Goal: Obtain resource: Obtain resource

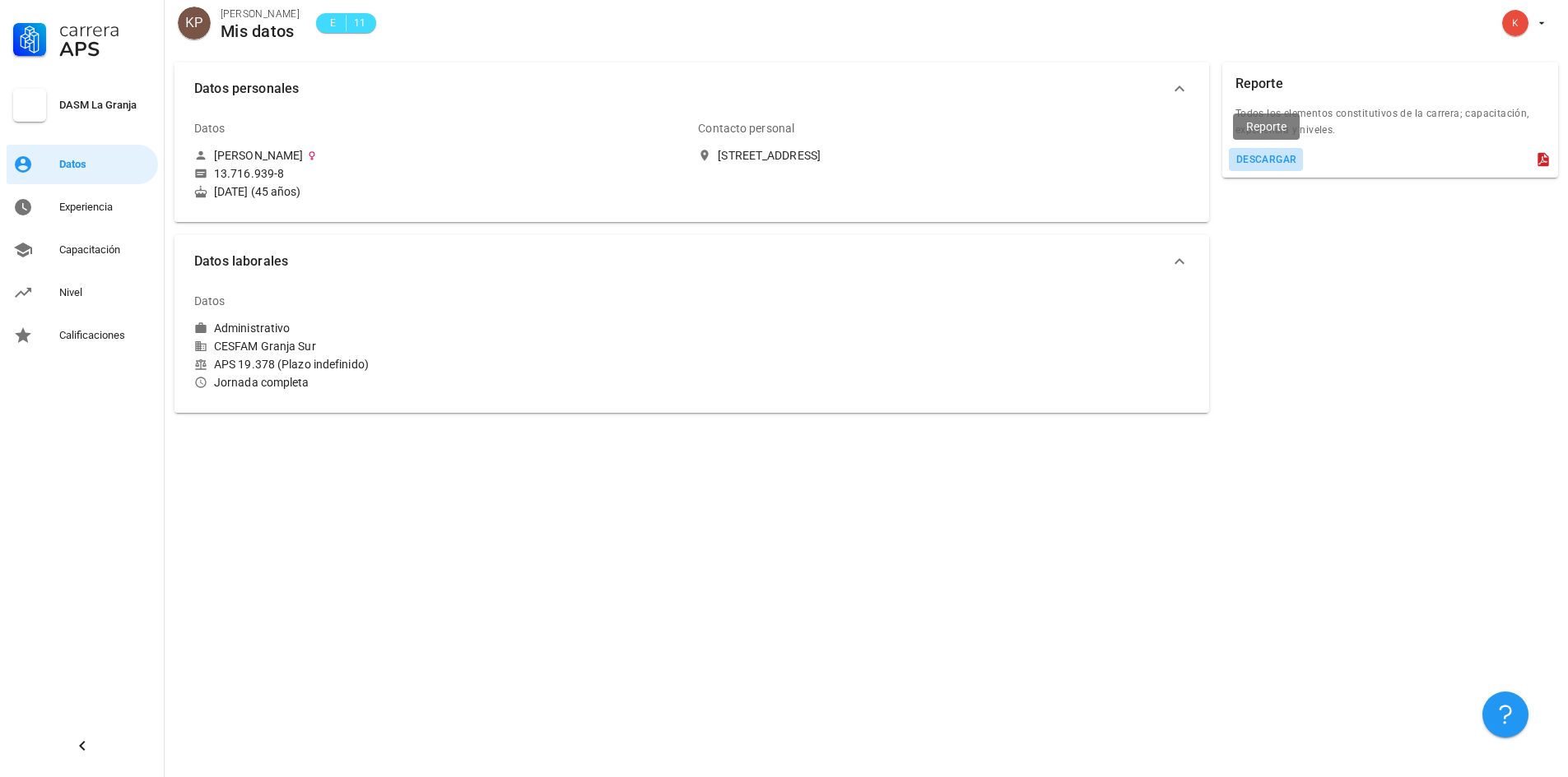
click at [1269, 162] on div "descargar" at bounding box center [1266, 159] width 61 height 11
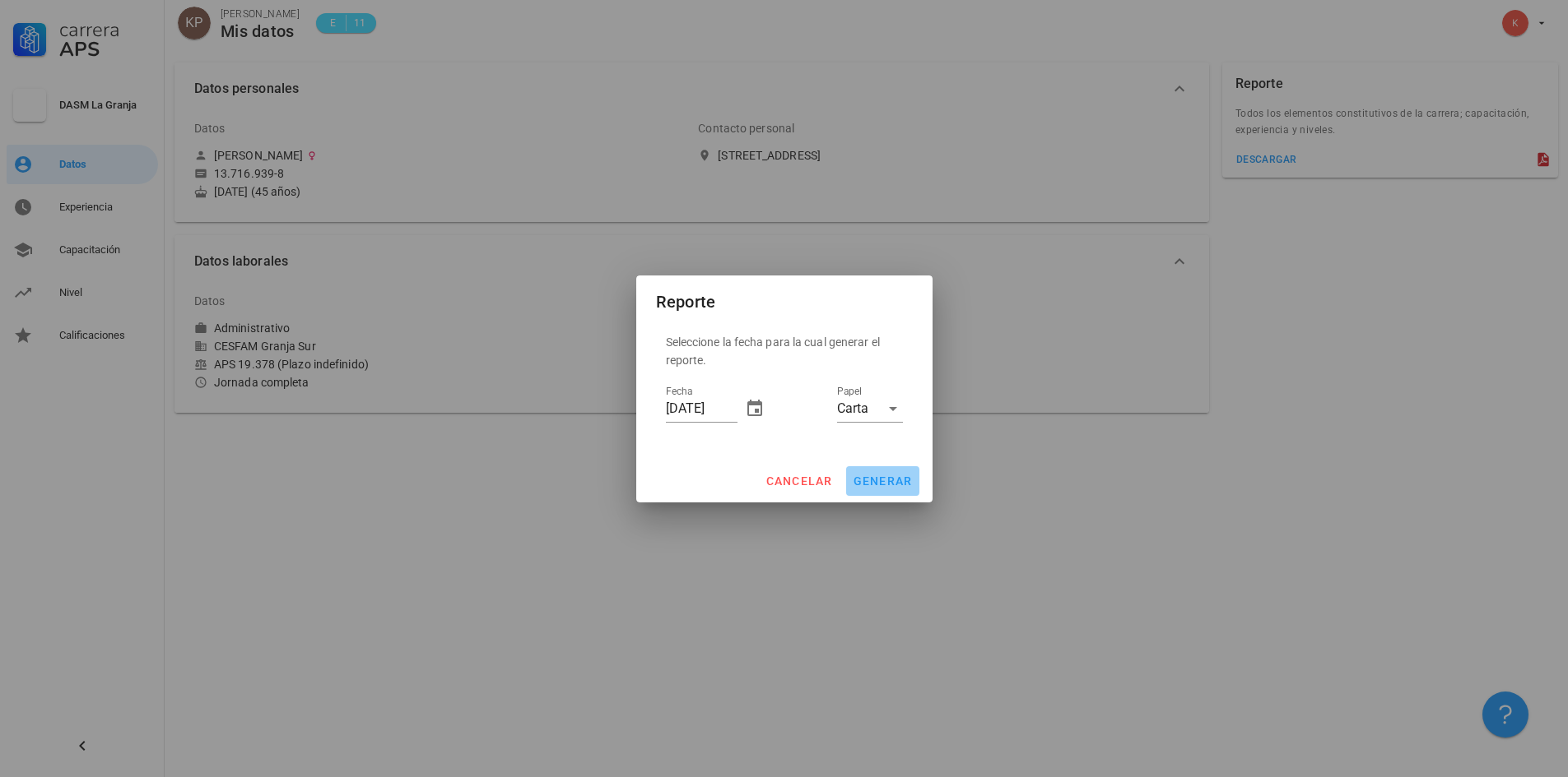
click at [880, 478] on span "generar" at bounding box center [883, 481] width 60 height 13
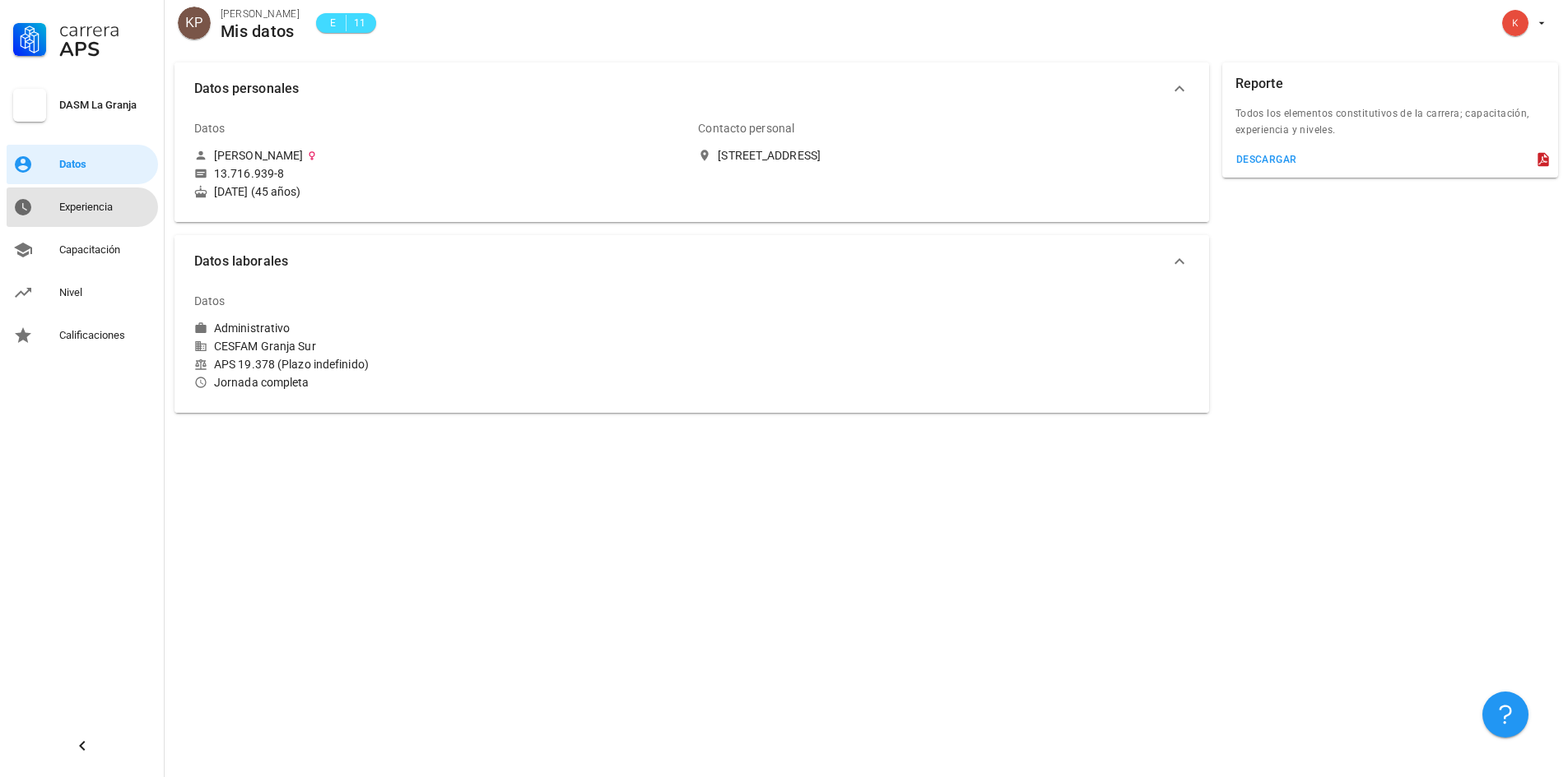
click at [86, 205] on div "Experiencia" at bounding box center [105, 207] width 92 height 13
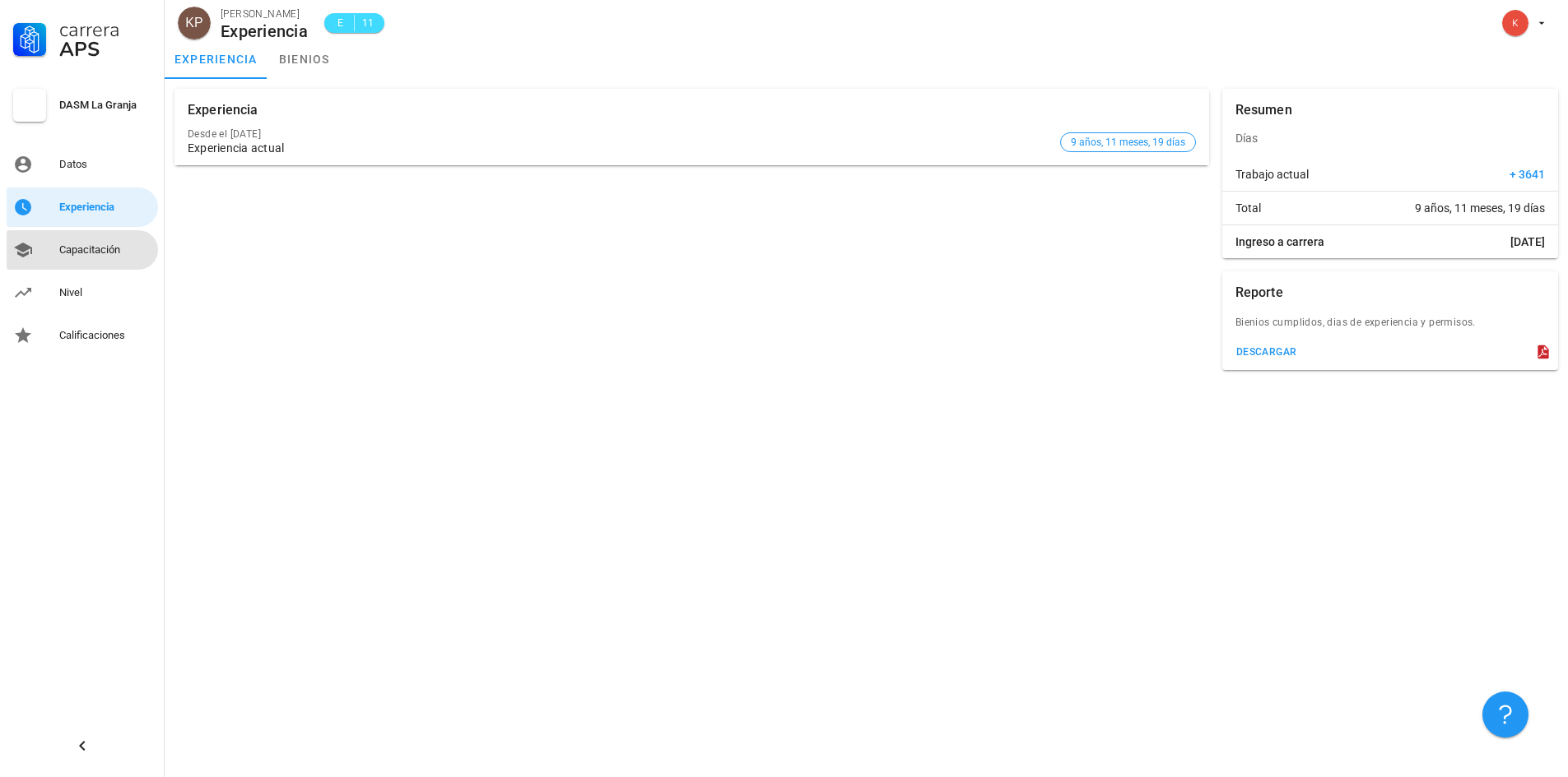
click at [105, 249] on div "Capacitación" at bounding box center [105, 249] width 92 height 13
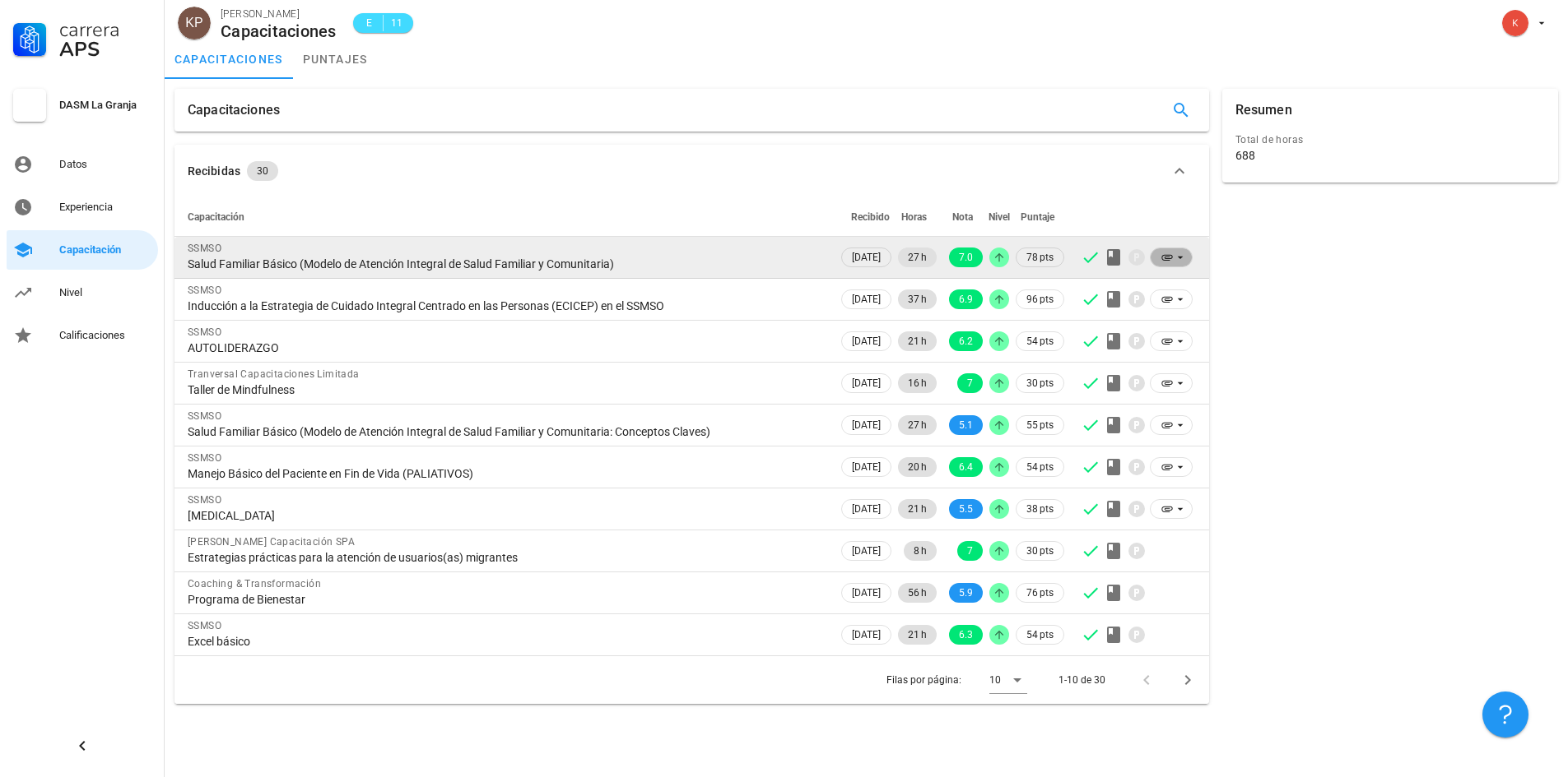
click at [1180, 256] on icon at bounding box center [1180, 257] width 6 height 3
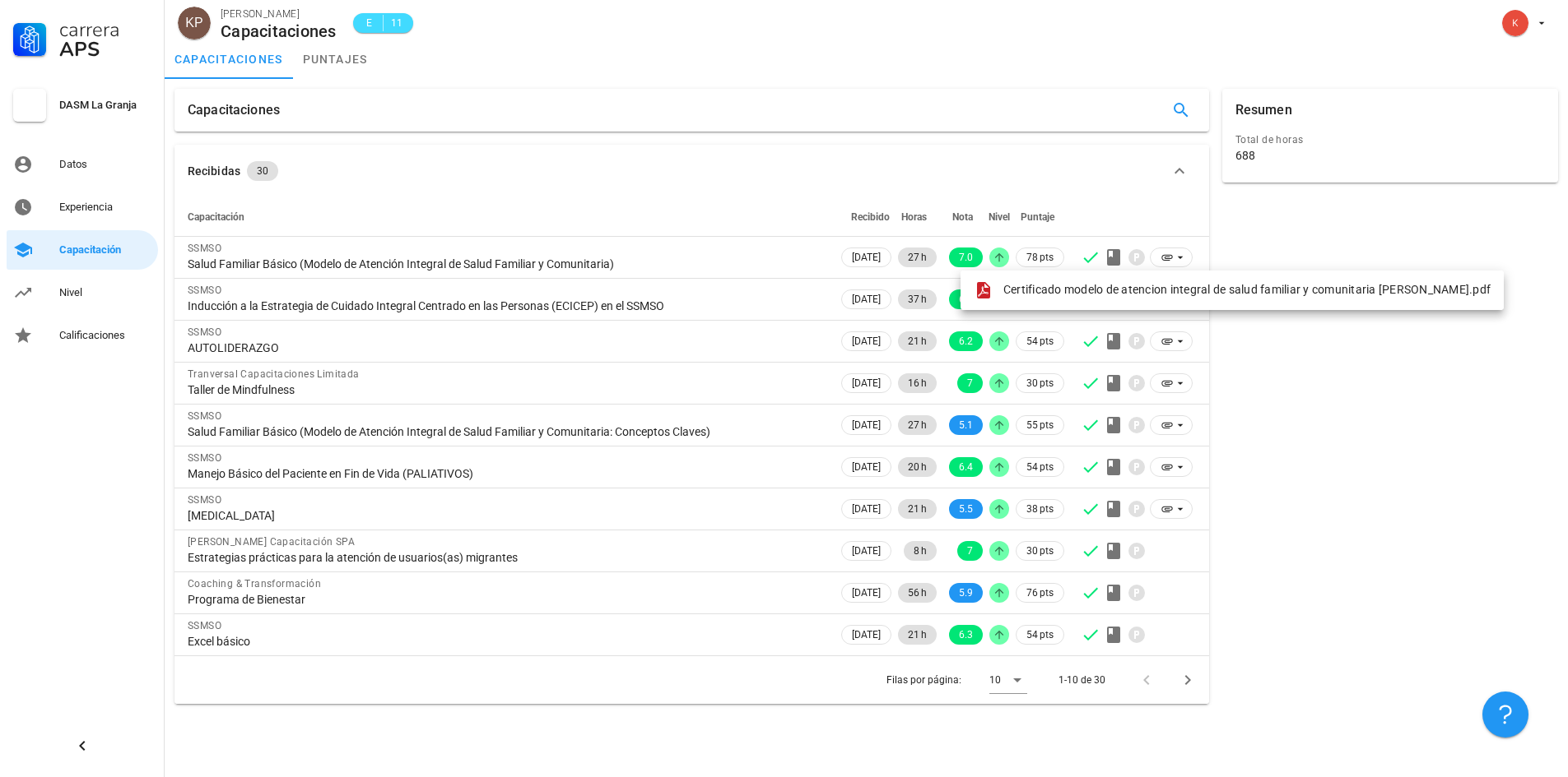
click at [1330, 543] on div "Resumen Total de horas 688" at bounding box center [1390, 397] width 349 height 629
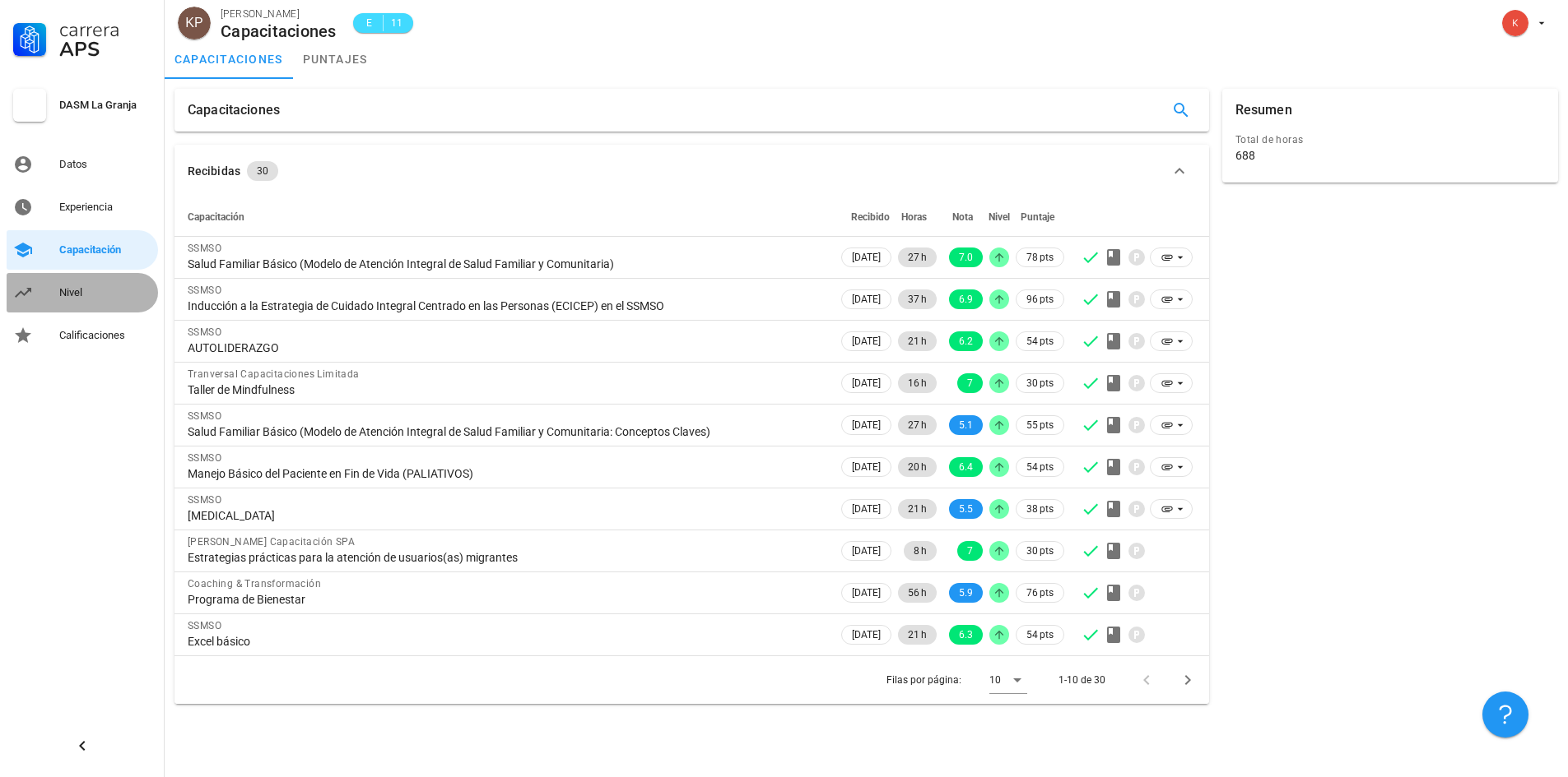
click at [70, 291] on div "Nivel" at bounding box center [105, 292] width 92 height 13
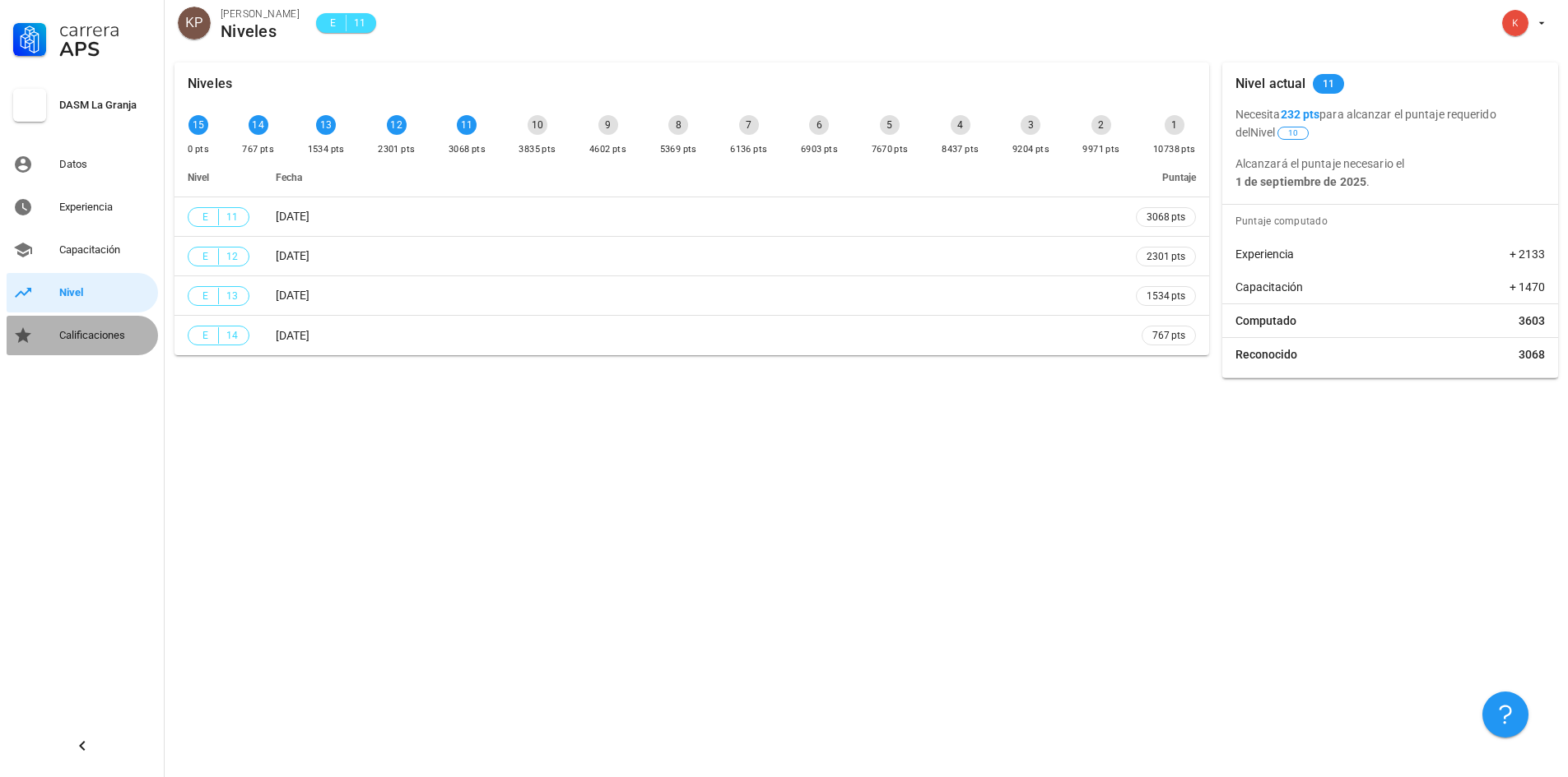
click at [111, 335] on div "Calificaciones" at bounding box center [105, 335] width 92 height 13
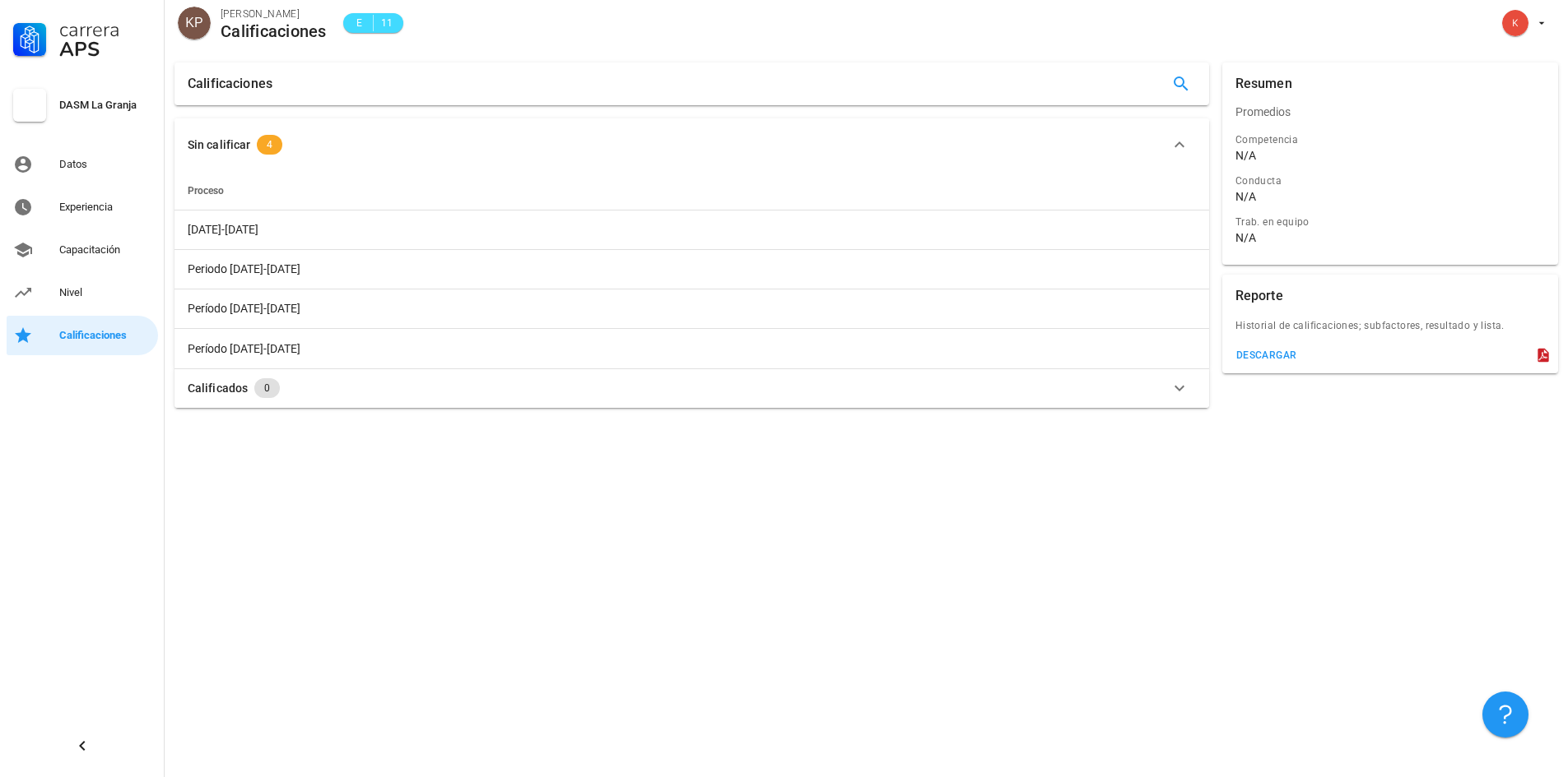
click at [222, 144] on div "Sin calificar" at bounding box center [219, 145] width 62 height 18
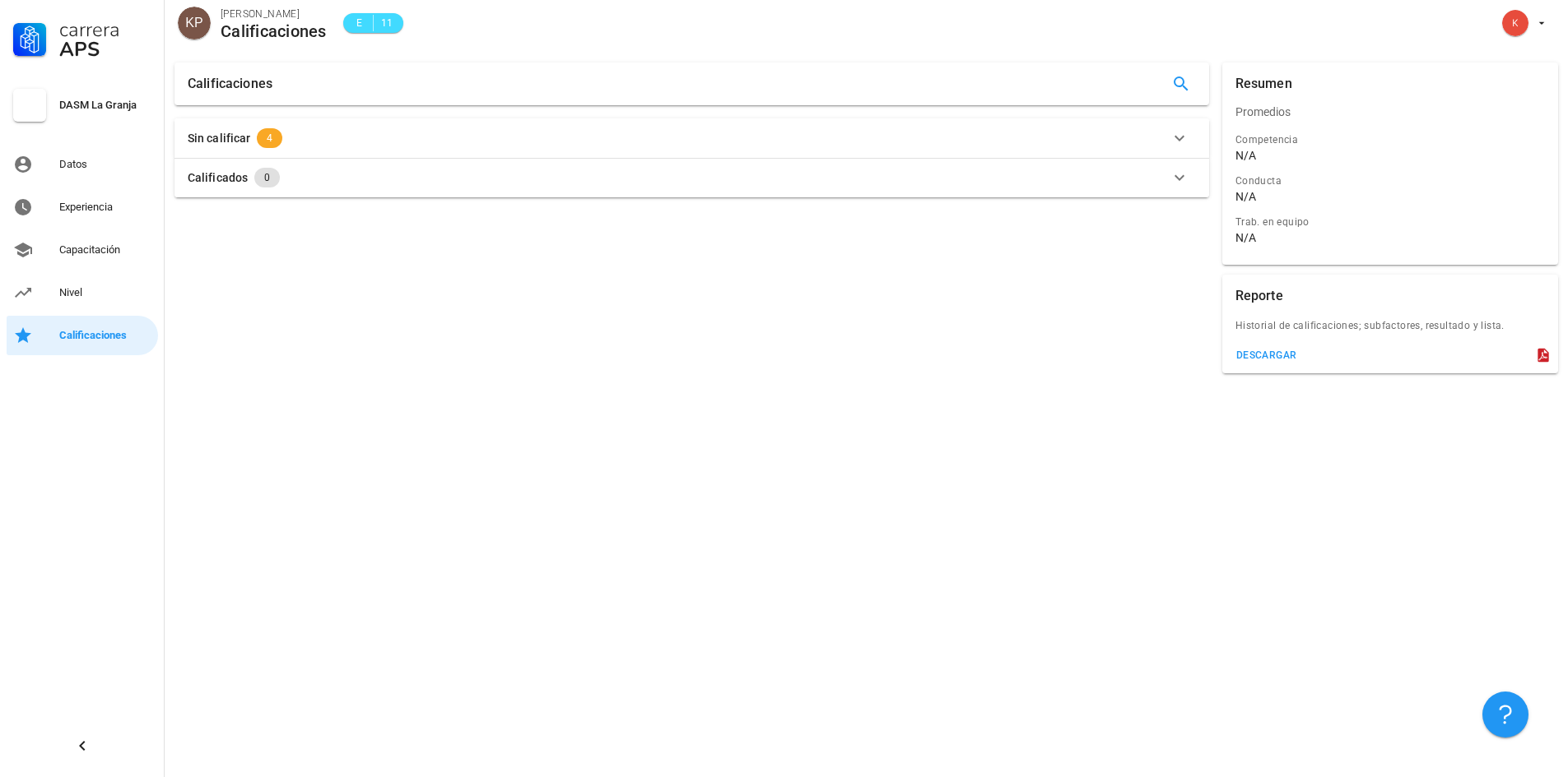
click at [222, 142] on div "Sin calificar" at bounding box center [219, 138] width 62 height 18
